Goal: Task Accomplishment & Management: Use online tool/utility

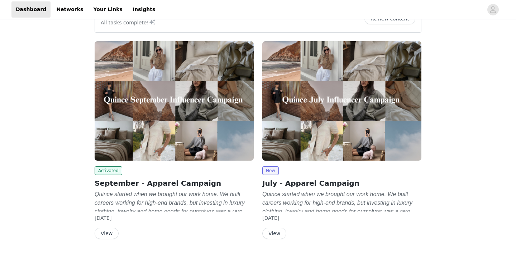
scroll to position [42, 0]
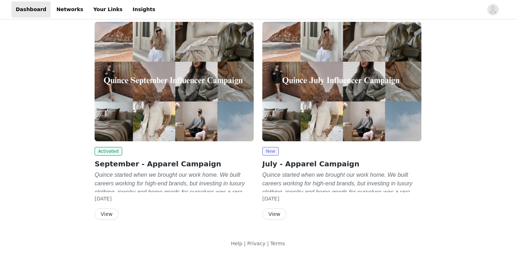
click at [112, 213] on button "View" at bounding box center [107, 213] width 24 height 11
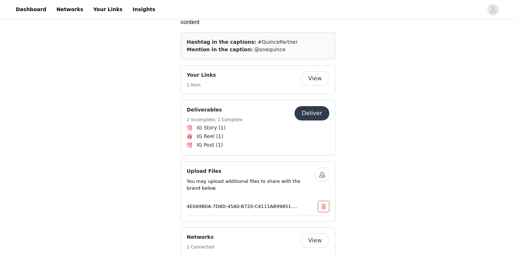
scroll to position [1124, 0]
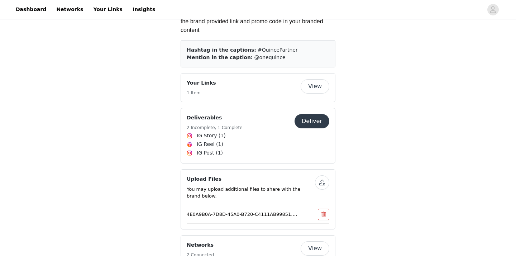
click at [309, 114] on button "Deliver" at bounding box center [312, 121] width 35 height 14
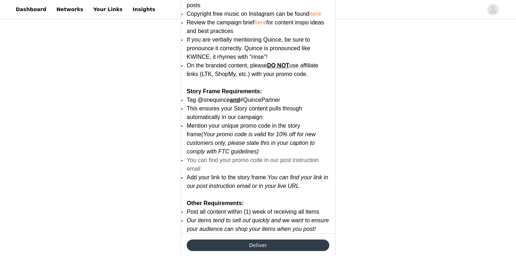
scroll to position [448, 0]
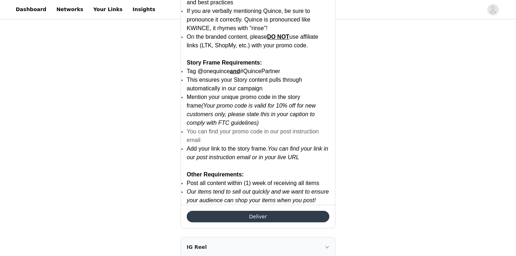
click at [256, 217] on button "Deliver" at bounding box center [258, 216] width 143 height 11
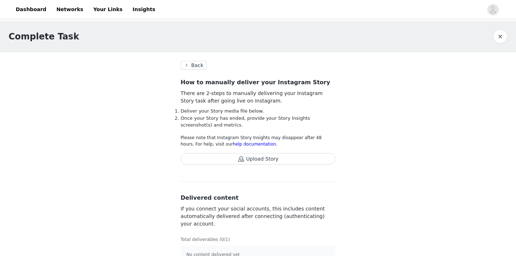
scroll to position [16, 0]
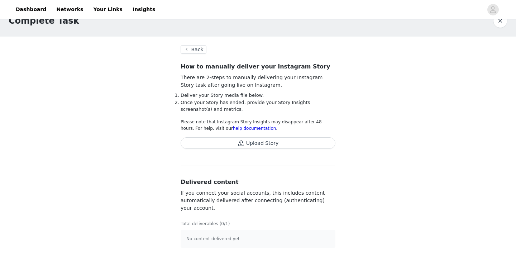
click at [246, 146] on button "Upload Story" at bounding box center [258, 142] width 155 height 11
